Goal: Information Seeking & Learning: Learn about a topic

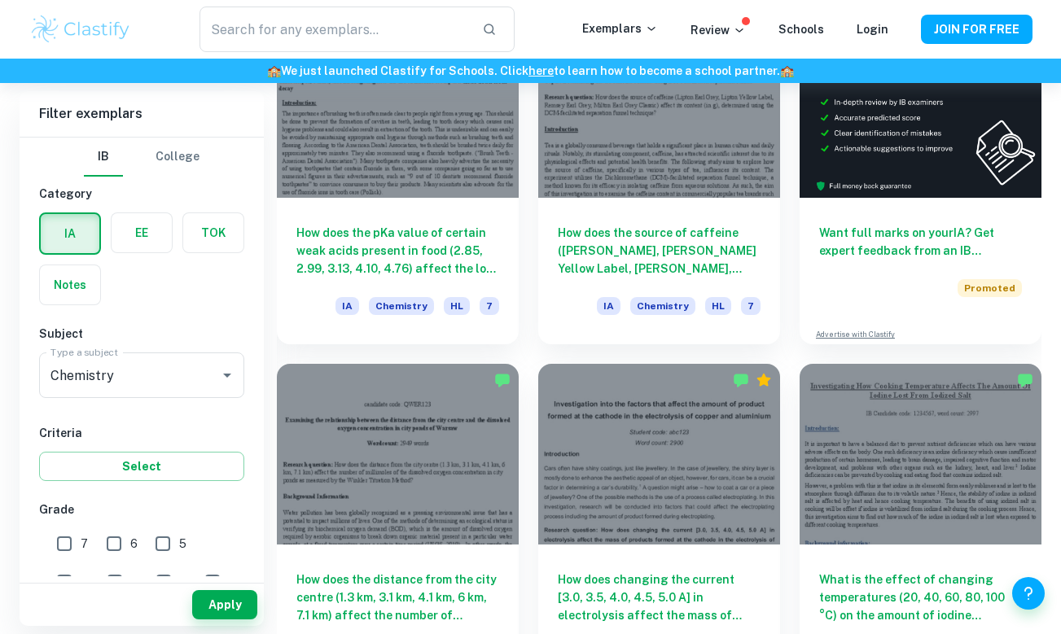
scroll to position [539, 0]
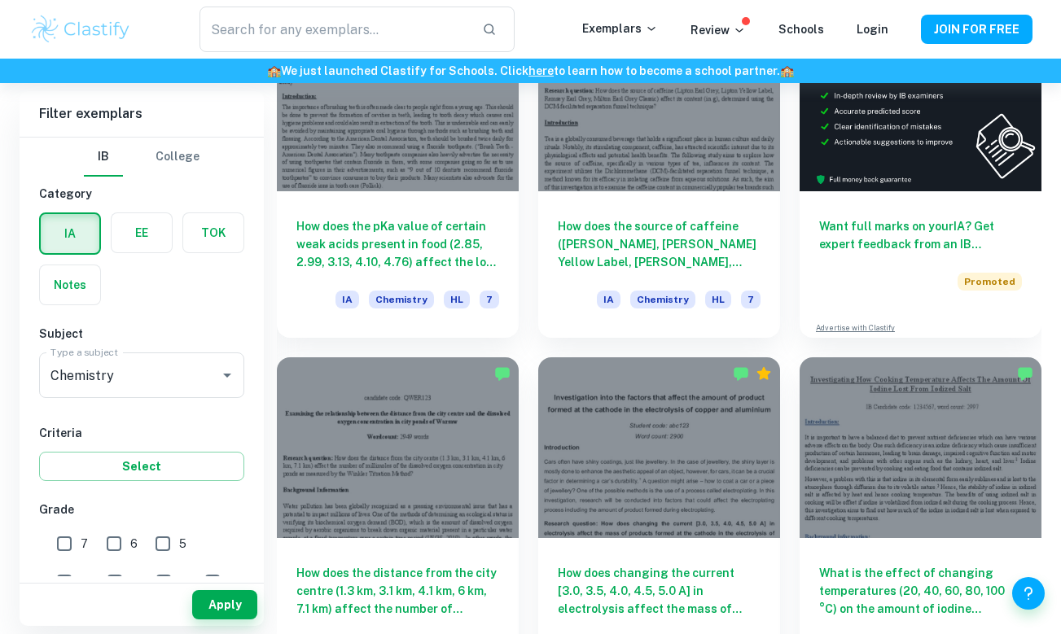
click at [59, 544] on input "7" at bounding box center [64, 544] width 33 height 33
checkbox input "true"
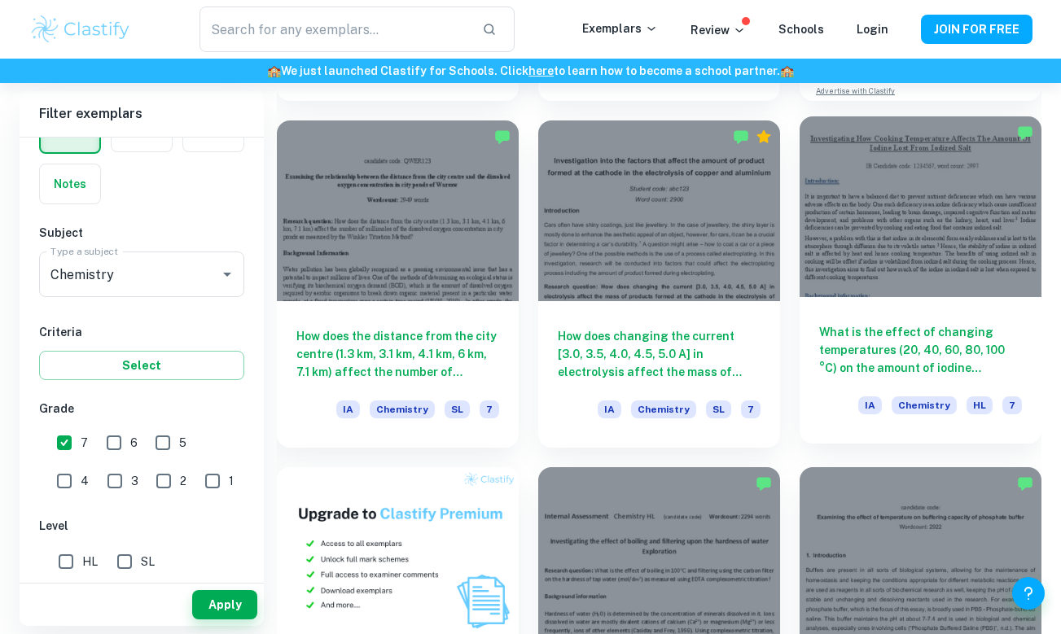
scroll to position [776, 0]
click at [963, 346] on h6 "What is the effect of changing temperatures (20, 40, 60, 80, 100 °C) on the amo…" at bounding box center [920, 350] width 203 height 54
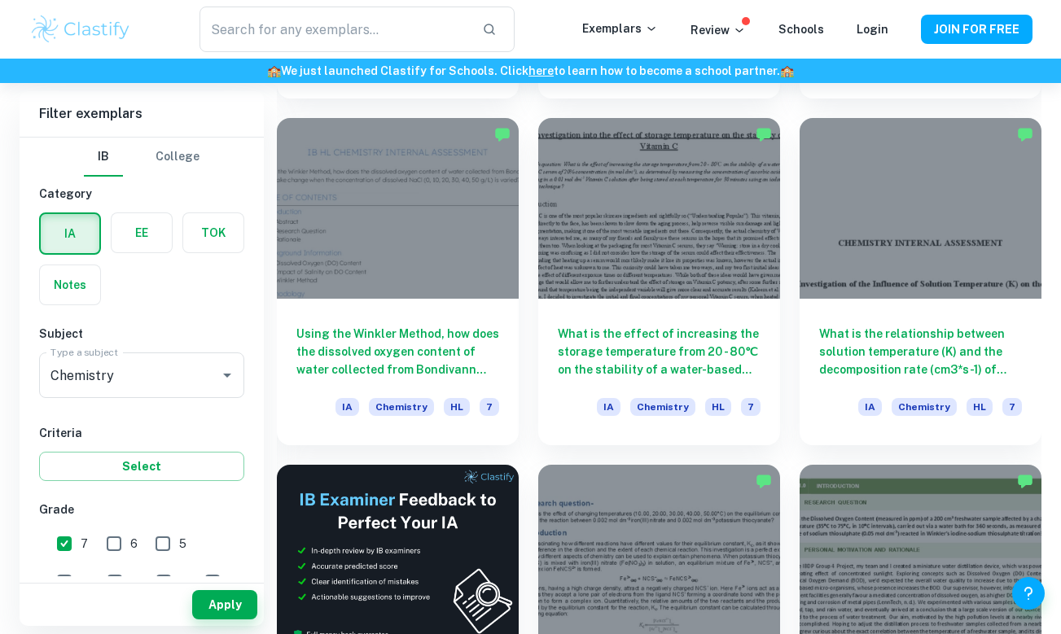
scroll to position [2501, 0]
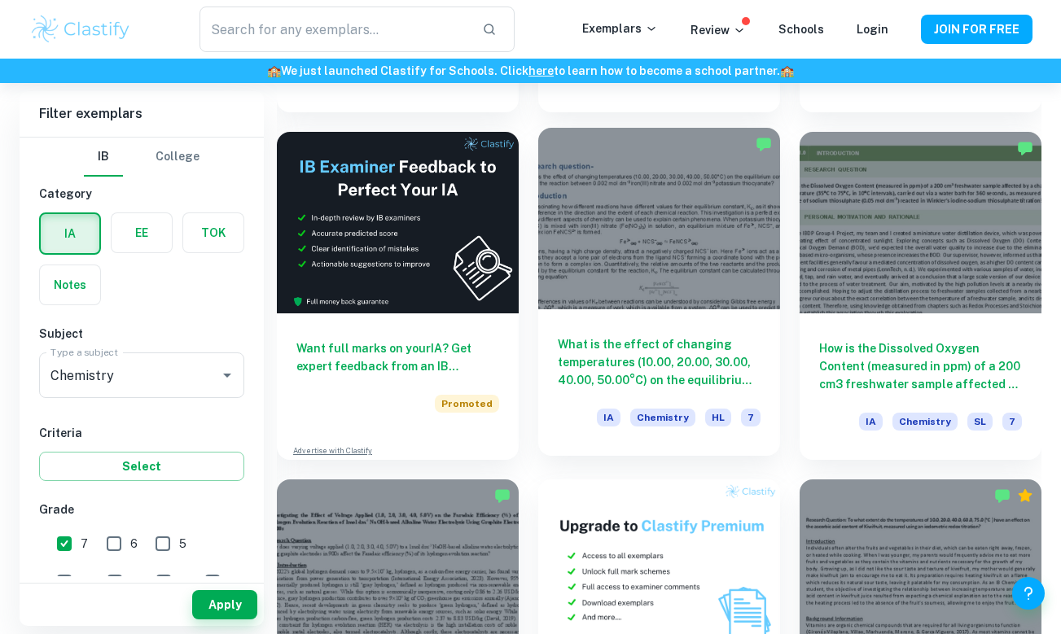
click at [727, 315] on div "What is the effect of changing temperatures (10.00, 20.00, 30.00, 40.00, 50.00°…" at bounding box center [659, 382] width 242 height 147
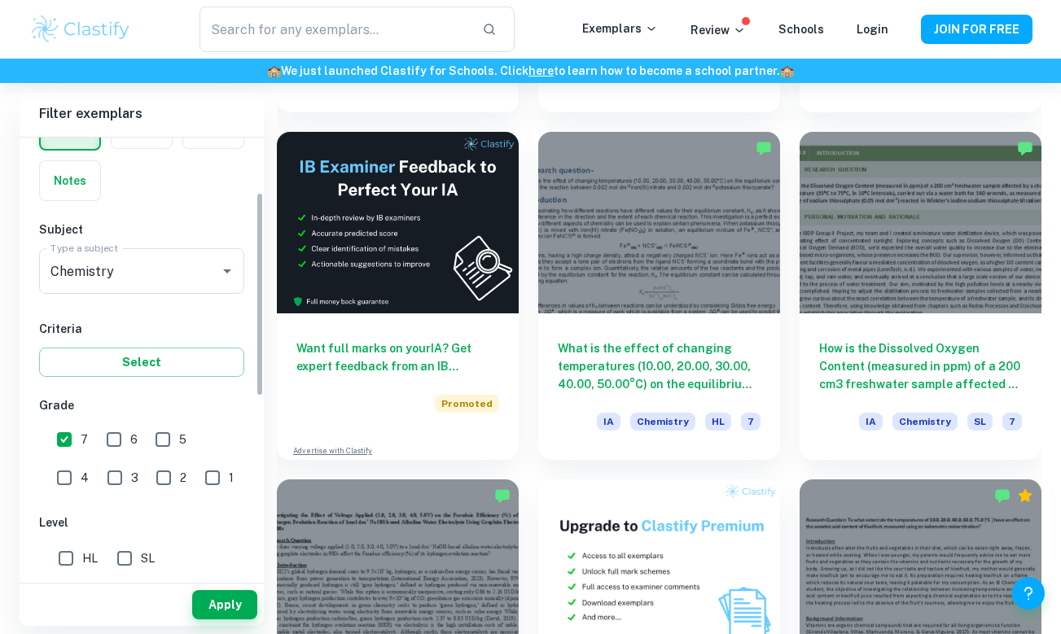
scroll to position [117, 0]
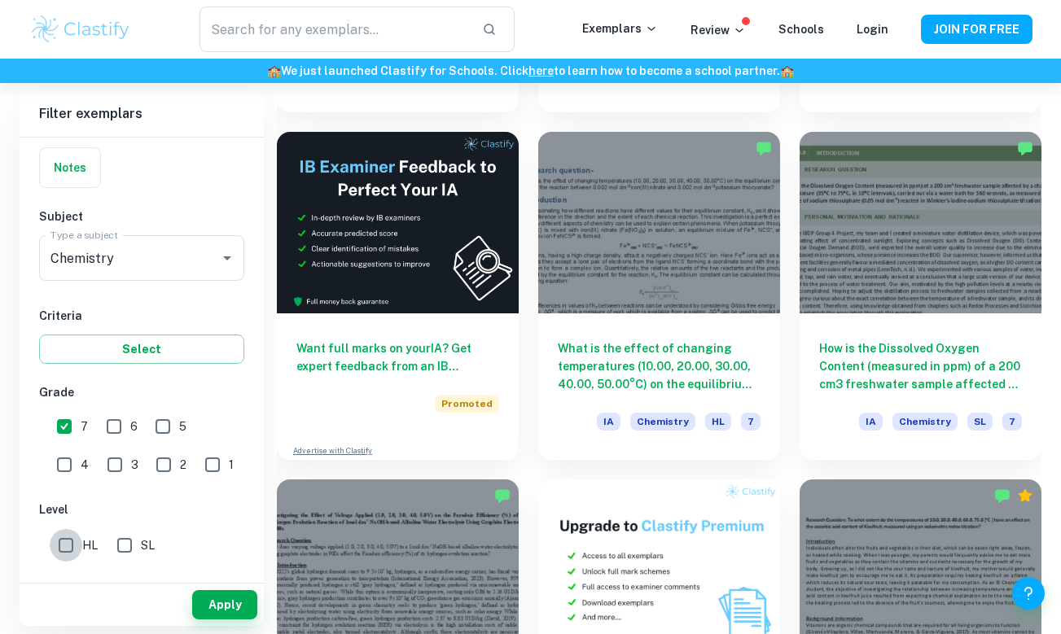
click at [69, 551] on input "HL" at bounding box center [66, 545] width 33 height 33
checkbox input "true"
click at [214, 594] on button "Apply" at bounding box center [224, 604] width 65 height 29
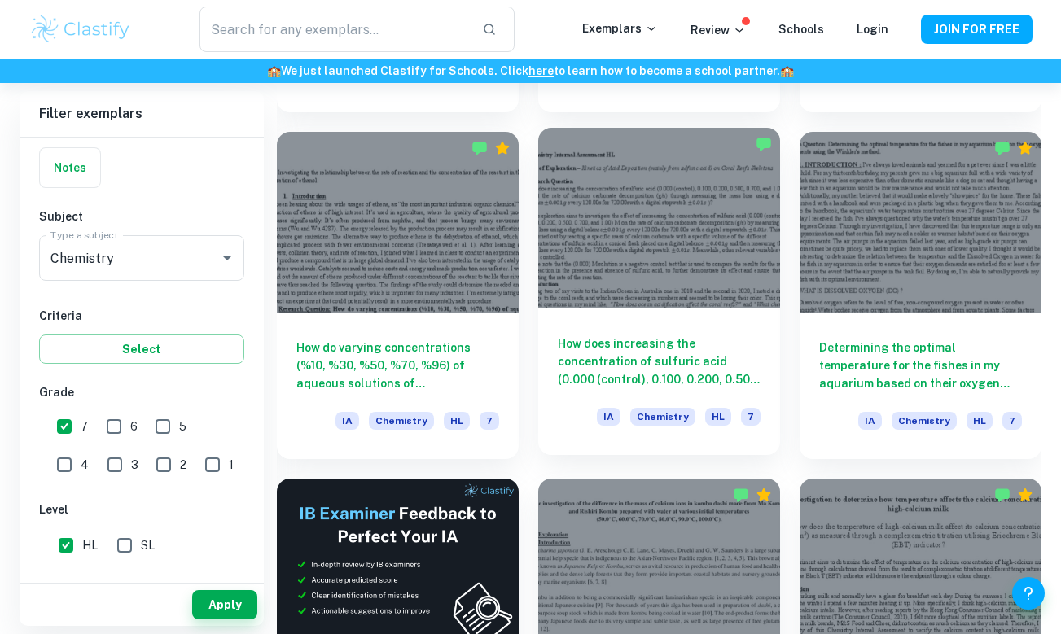
scroll to position [2157, 0]
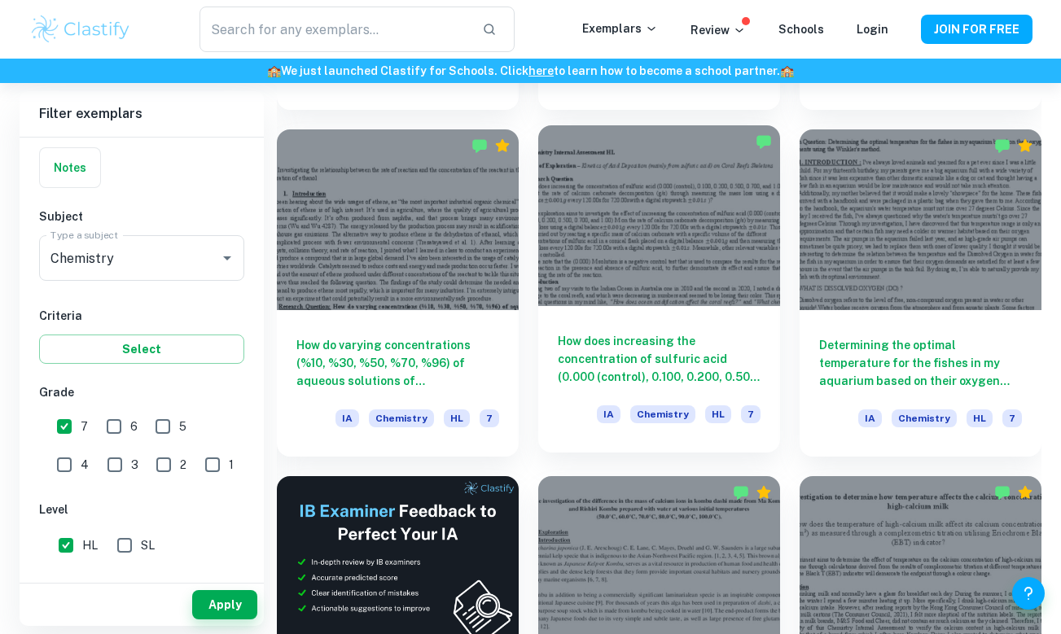
click at [618, 296] on div at bounding box center [659, 216] width 242 height 182
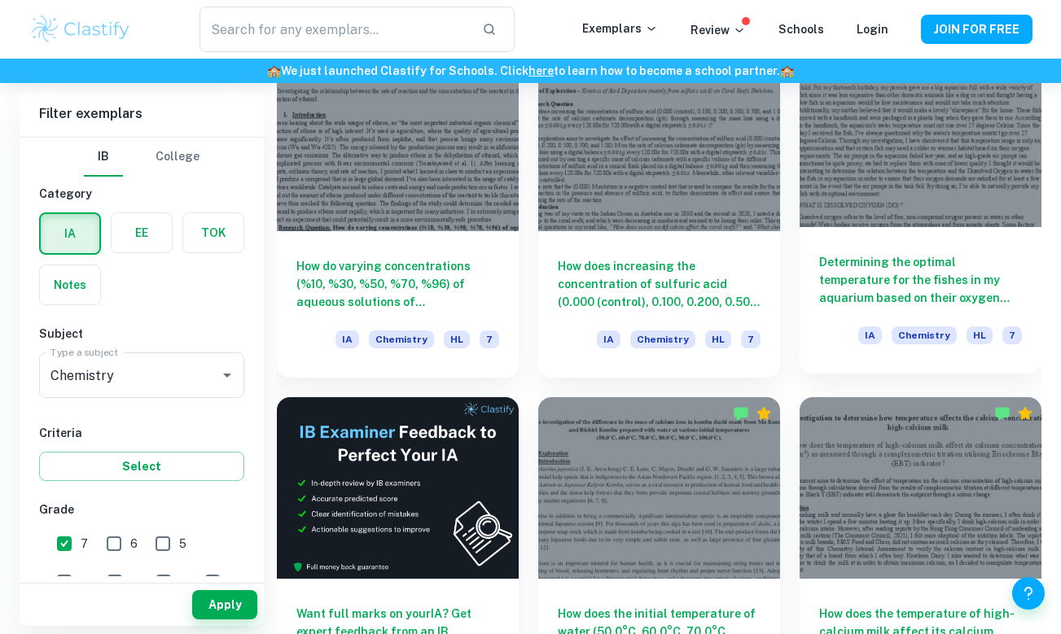
scroll to position [2241, 0]
